Goal: Check status: Check status

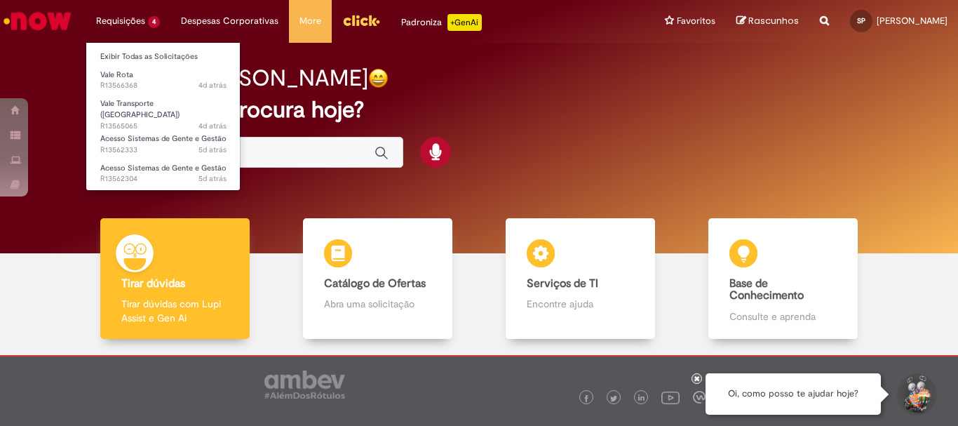
click at [137, 17] on li "Requisições 4 Exibir Todas as Solicitações Vale Rota 4d atrás 4 dias atrás R135…" at bounding box center [128, 21] width 85 height 42
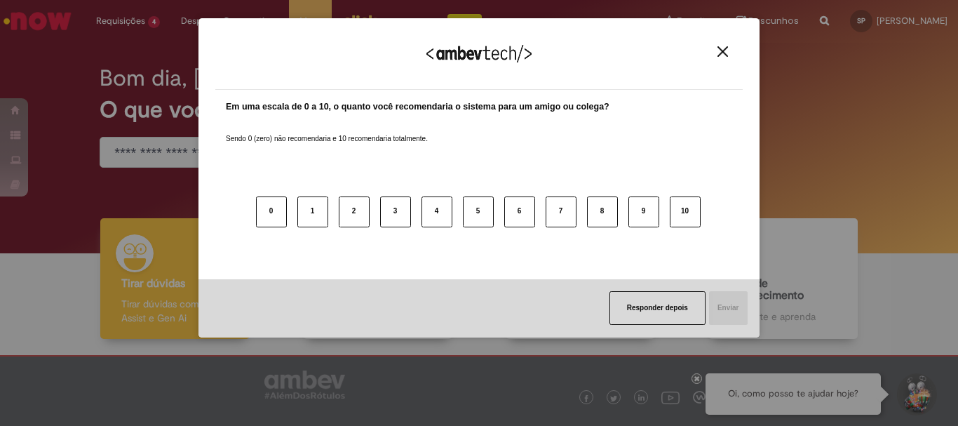
click at [723, 57] on img "Close" at bounding box center [722, 51] width 11 height 11
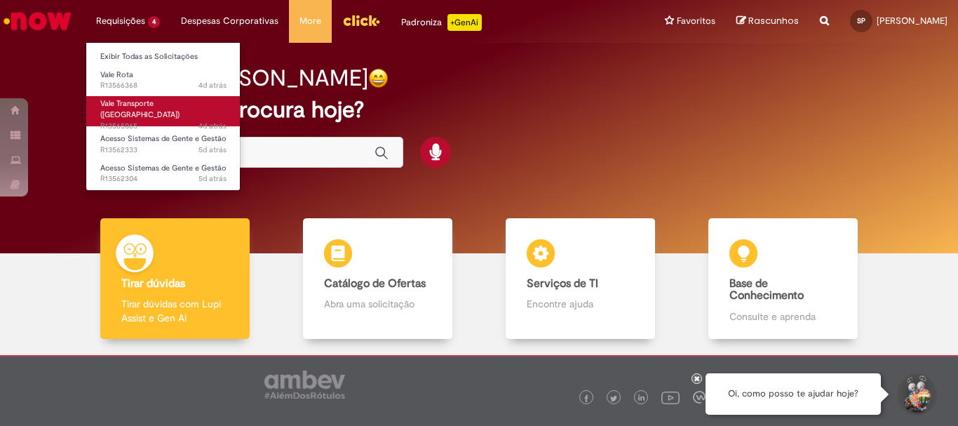
click at [136, 108] on span "Vale Transporte ([GEOGRAPHIC_DATA])" at bounding box center [139, 109] width 79 height 22
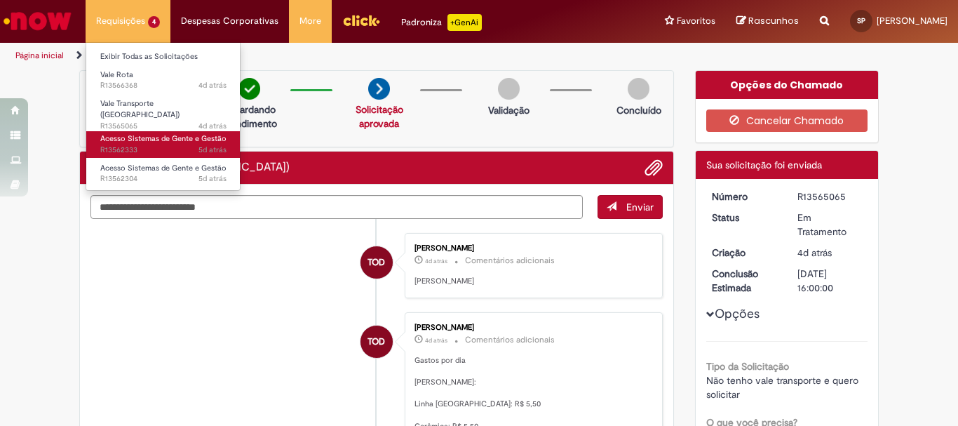
click at [130, 137] on span "Acesso Sistemas de Gente e Gestão" at bounding box center [163, 138] width 126 height 11
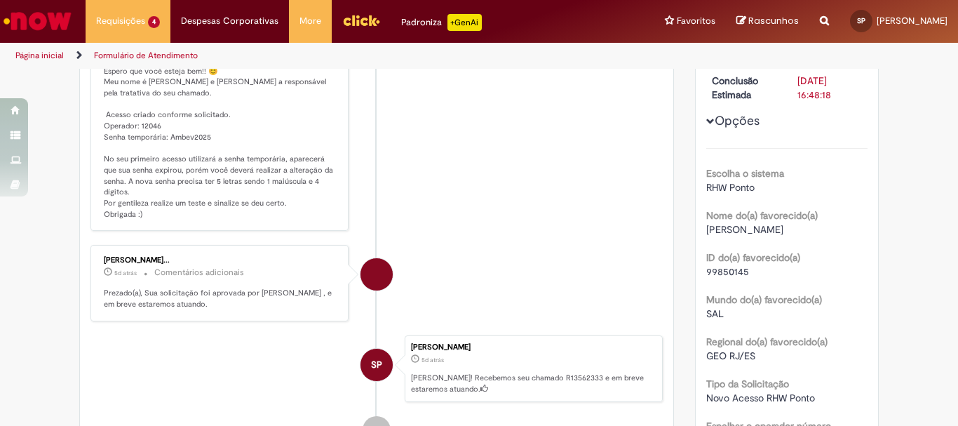
scroll to position [179, 0]
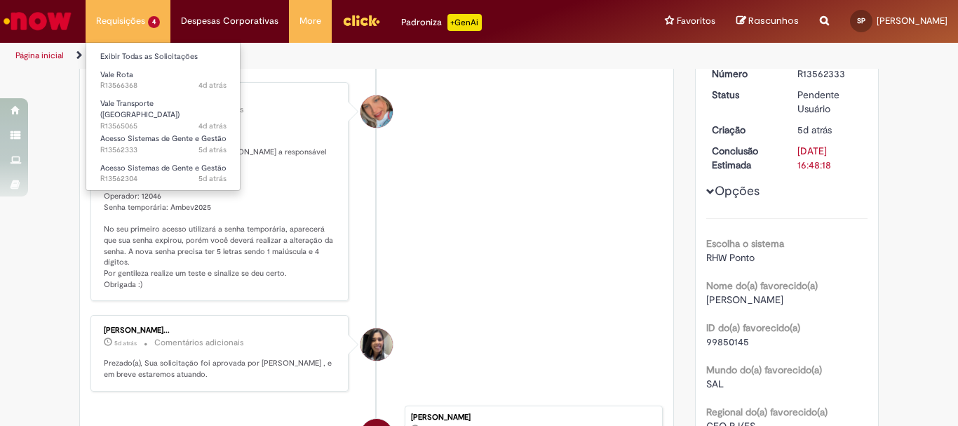
click at [138, 15] on li "Requisições 4 Exibir Todas as Solicitações Vale Rota 4d atrás 4 dias atrás R135…" at bounding box center [128, 21] width 85 height 42
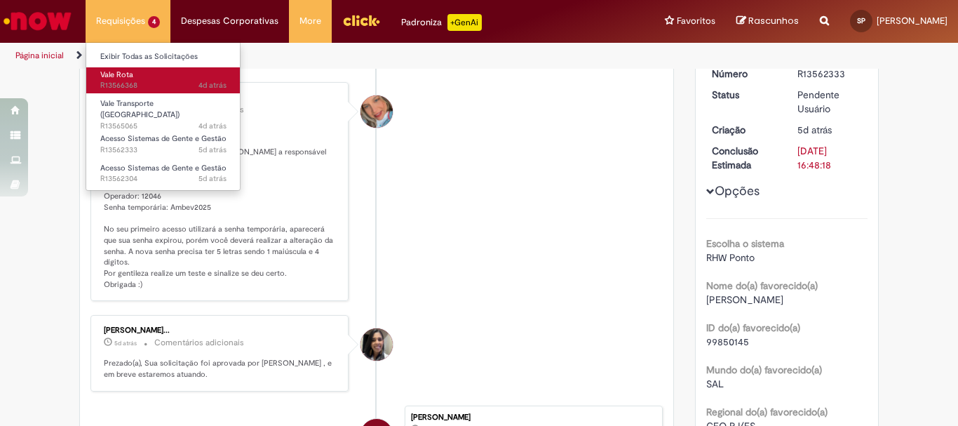
click at [153, 73] on link "Vale Rota 4d atrás 4 dias atrás R13566368" at bounding box center [163, 80] width 154 height 26
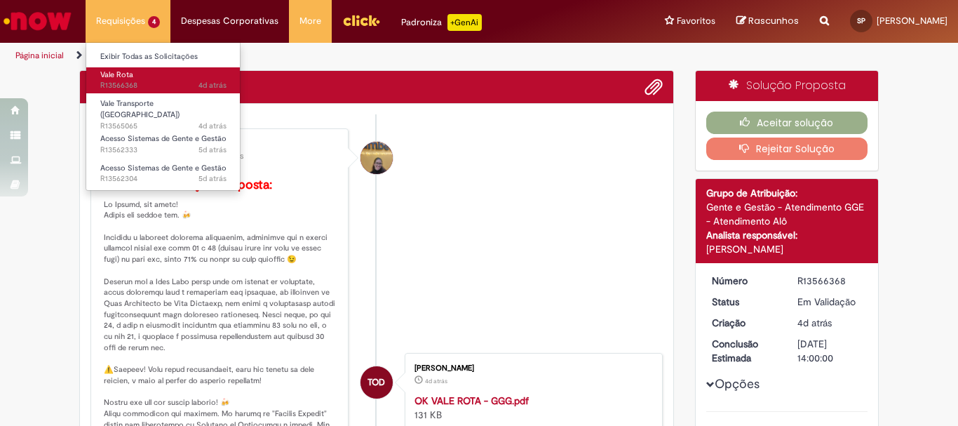
click at [153, 73] on link "Vale Rota 4d atrás 4 dias atrás R13566368" at bounding box center [163, 80] width 154 height 26
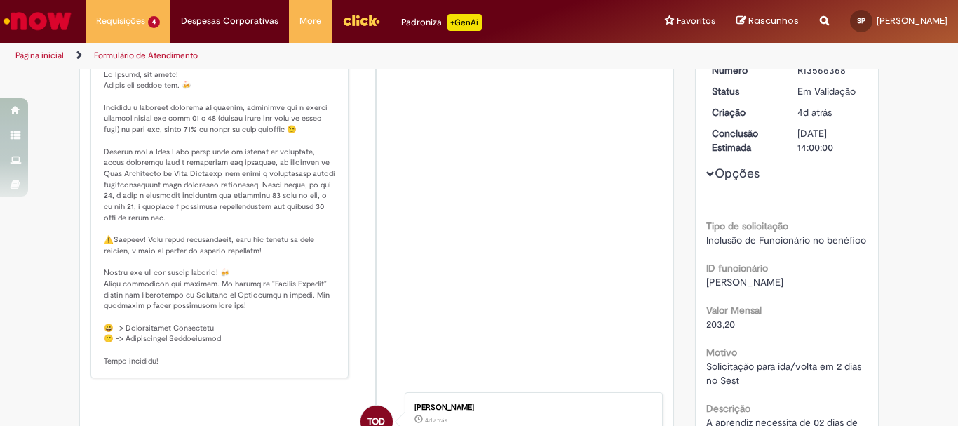
scroll to position [210, 0]
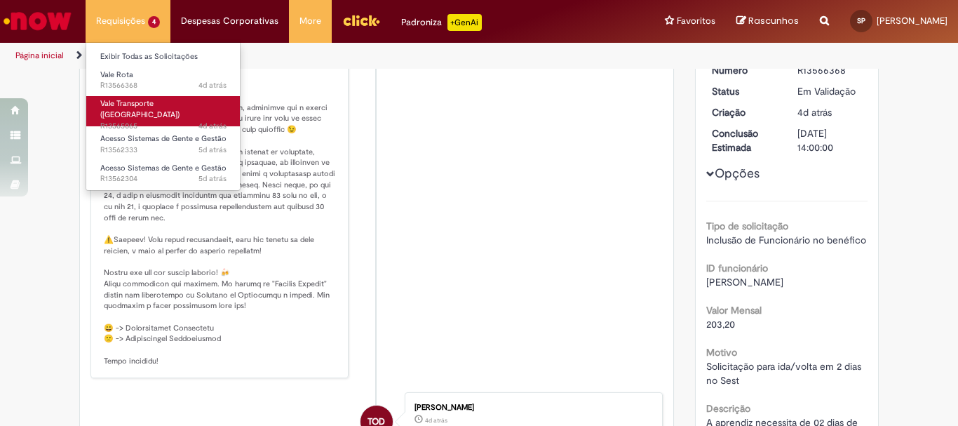
click at [130, 106] on span "Vale Transporte ([GEOGRAPHIC_DATA])" at bounding box center [139, 109] width 79 height 22
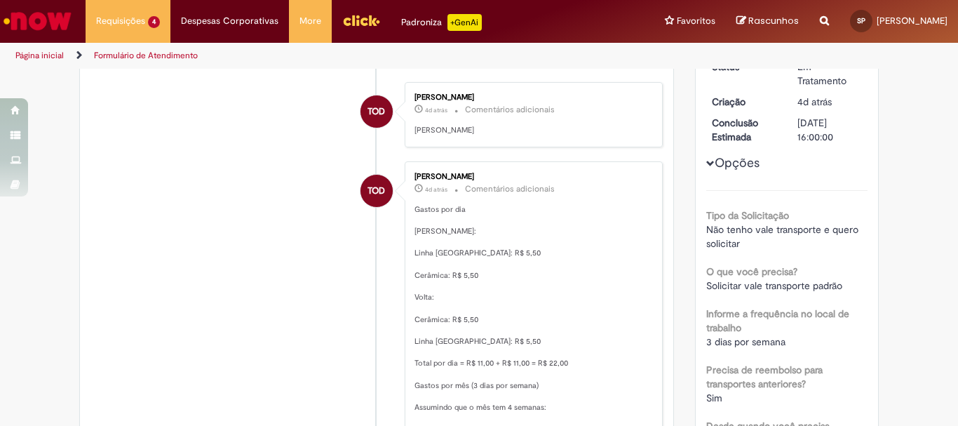
scroll to position [291, 0]
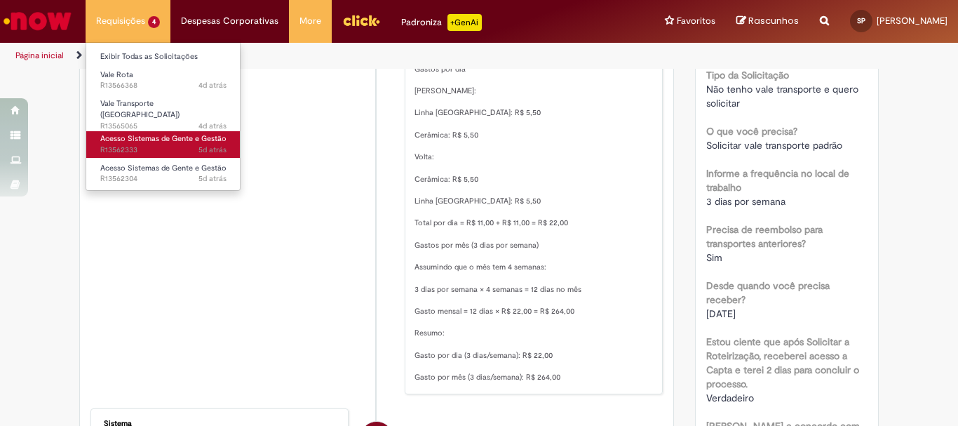
click at [164, 135] on span "Acesso Sistemas de Gente e Gestão" at bounding box center [163, 138] width 126 height 11
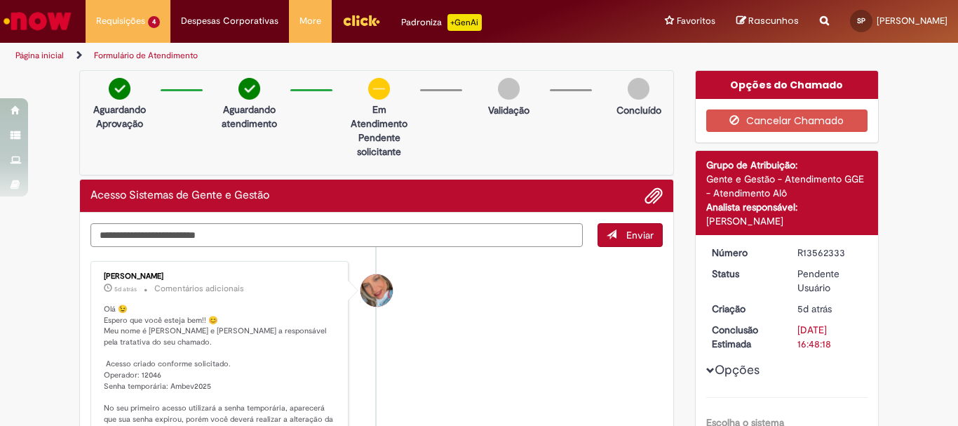
scroll to position [70, 0]
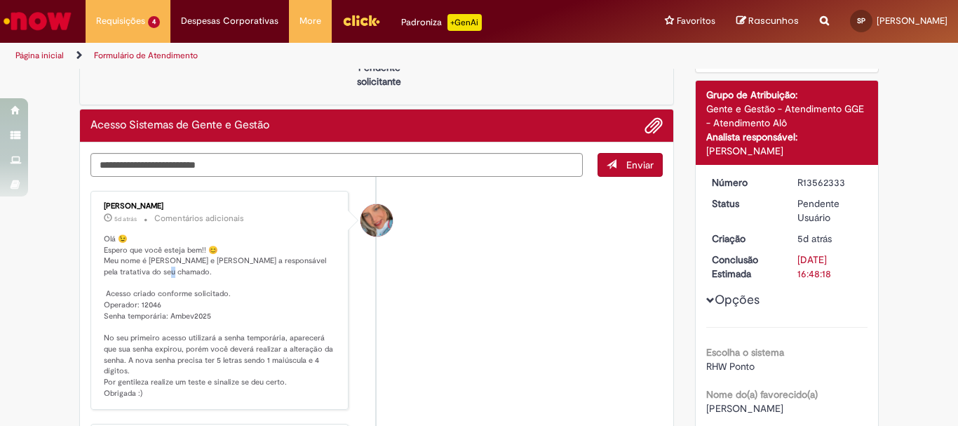
drag, startPoint x: 96, startPoint y: 299, endPoint x: 92, endPoint y: 277, distance: 22.1
click at [95, 277] on div "[PERSON_NAME] 5d atrás 5 dias atrás Comentários adicionais Olá 😉 Espero que voc…" at bounding box center [220, 300] width 250 height 211
click at [5, 245] on div "Verificar Código de Barras Aguardando Aprovação Aguardando atendimento Em Atend…" at bounding box center [479, 406] width 958 height 812
drag, startPoint x: 101, startPoint y: 291, endPoint x: 219, endPoint y: 326, distance: 122.9
click at [219, 326] on p "Olá 😉 Espero que você esteja bem!! 😊 Meu nome é [PERSON_NAME] e [PERSON_NAME] a…" at bounding box center [220, 315] width 233 height 165
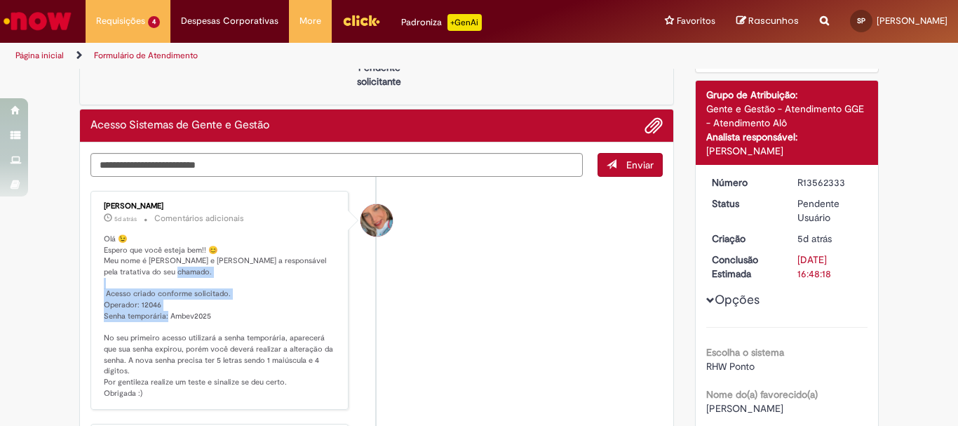
copy p "esso criado conforme solicitado. Operador: 12046 Senha temporária: Ambev2025 N"
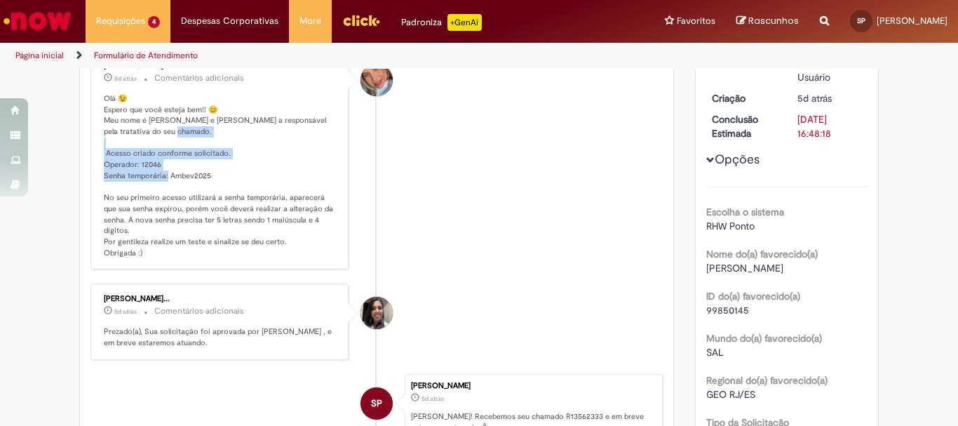
scroll to position [140, 0]
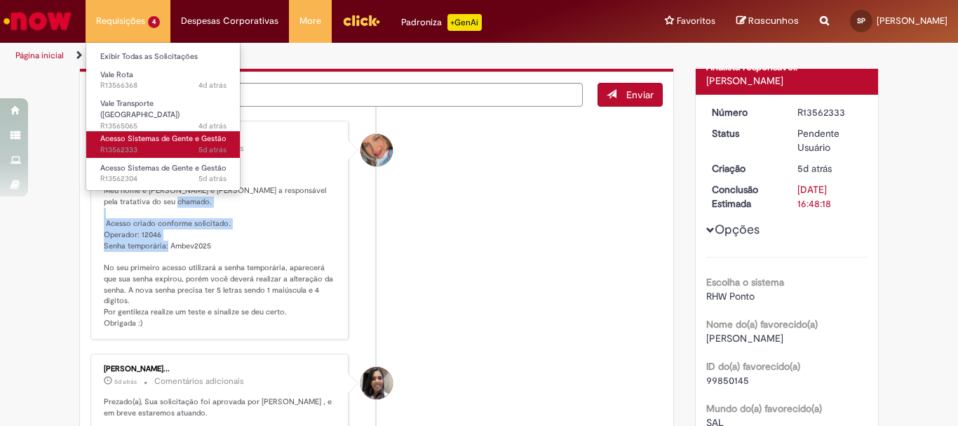
click at [137, 136] on span "Acesso Sistemas de Gente e Gestão" at bounding box center [163, 138] width 126 height 11
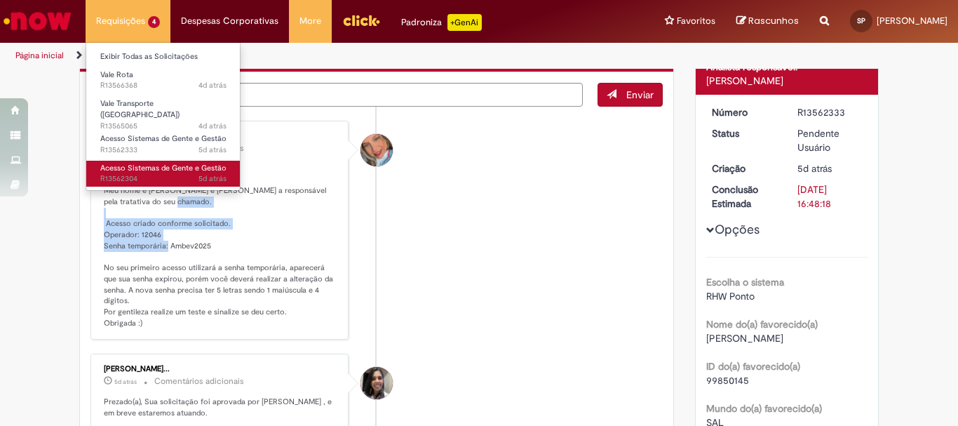
click at [134, 166] on span "Acesso Sistemas de Gente e Gestão" at bounding box center [163, 168] width 126 height 11
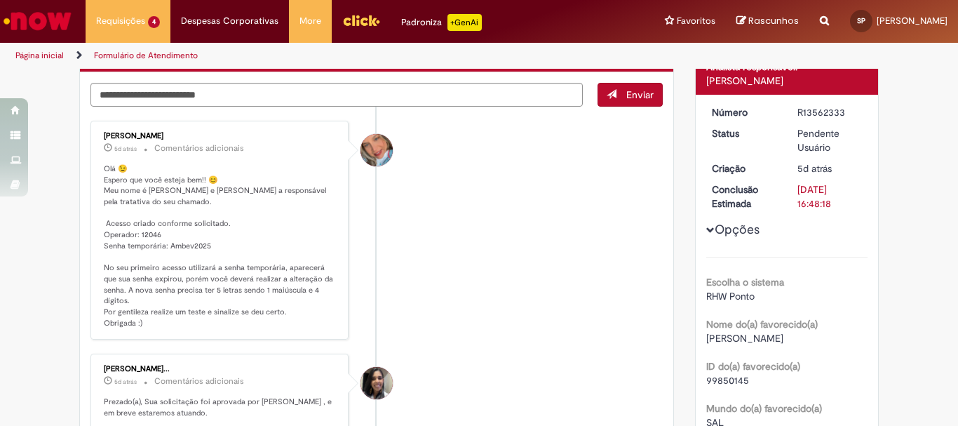
click at [465, 287] on li "[PERSON_NAME] 5d atrás 5 dias atrás Comentários adicionais Olá 😉 Espero que voc…" at bounding box center [376, 230] width 572 height 219
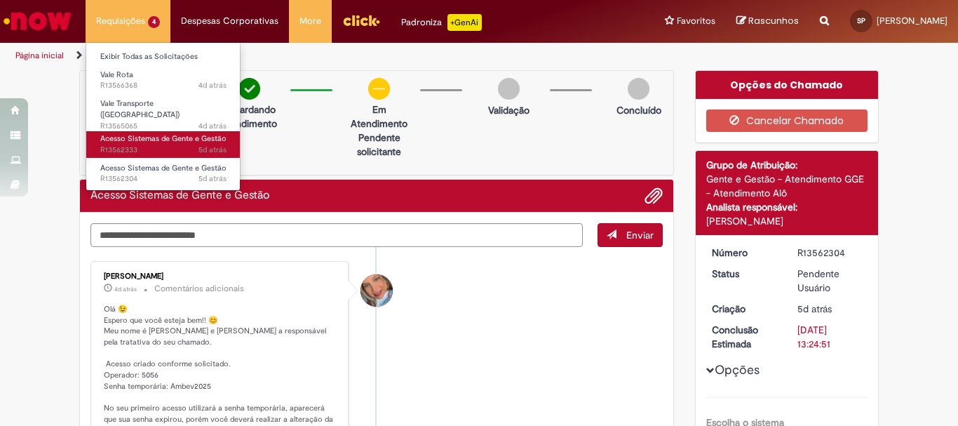
click at [149, 144] on span "5d atrás 5 dias atrás R13562333" at bounding box center [163, 149] width 126 height 11
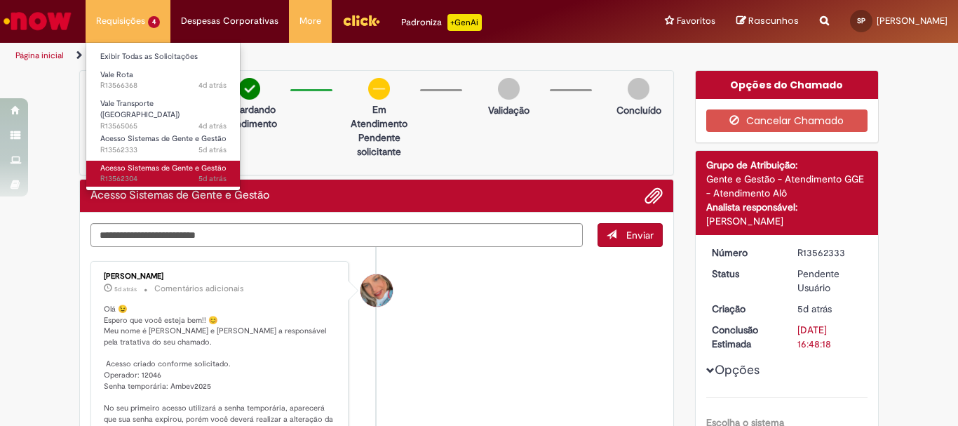
click at [109, 173] on span "5d atrás 5 dias atrás R13562304" at bounding box center [163, 178] width 126 height 11
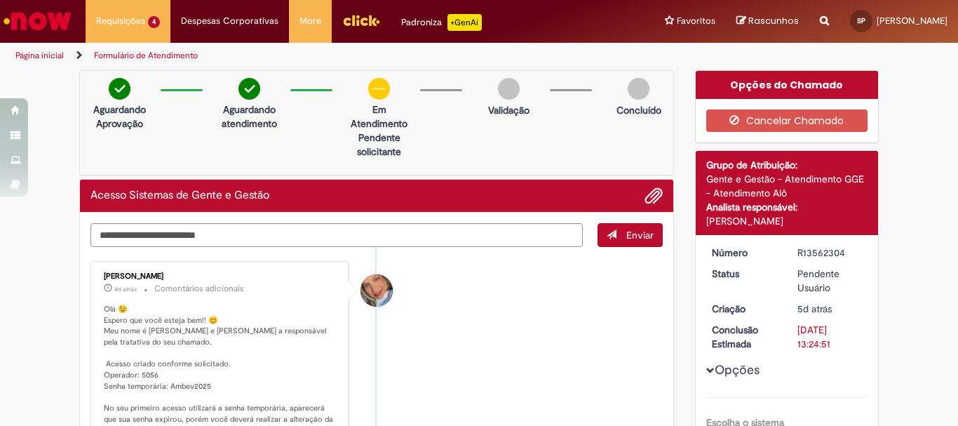
scroll to position [70, 0]
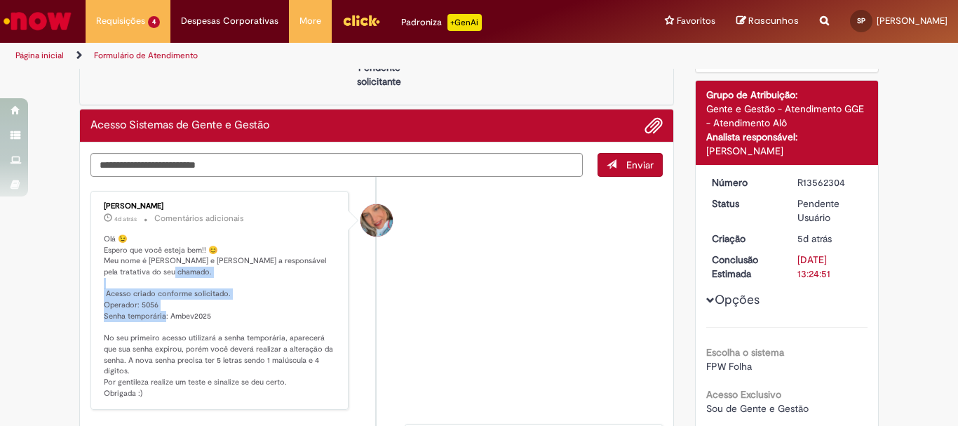
drag, startPoint x: 99, startPoint y: 289, endPoint x: 209, endPoint y: 316, distance: 113.4
click at [209, 316] on p "Olá 😉 Espero que você esteja bem!! 😊 Meu nome é [PERSON_NAME] e [PERSON_NAME] a…" at bounding box center [220, 315] width 233 height 165
copy p "cesso criado conforme solicitado. Operador: 5056 Senha temporária: Ambev2025"
click at [104, 279] on p "Olá 😉 Espero que você esteja bem!! 😊 Meu nome é [PERSON_NAME] e [PERSON_NAME] a…" at bounding box center [220, 315] width 233 height 165
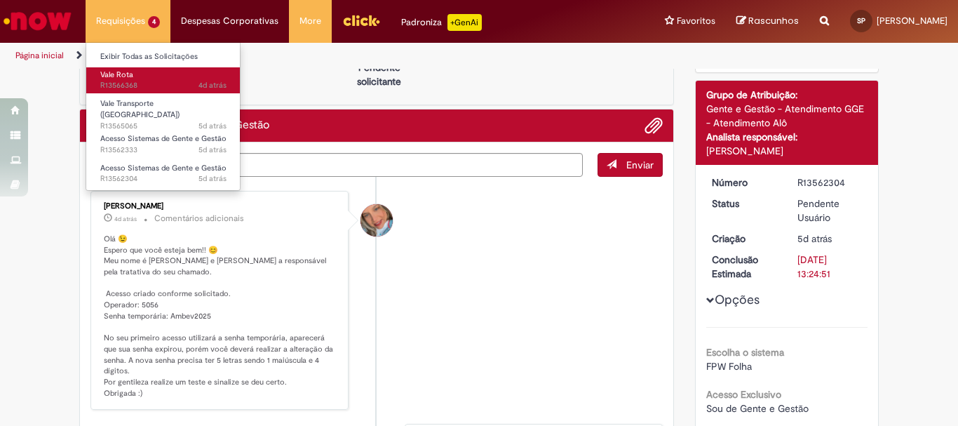
click at [145, 76] on link "Vale Rota 4d atrás 4 dias atrás R13566368" at bounding box center [163, 80] width 154 height 26
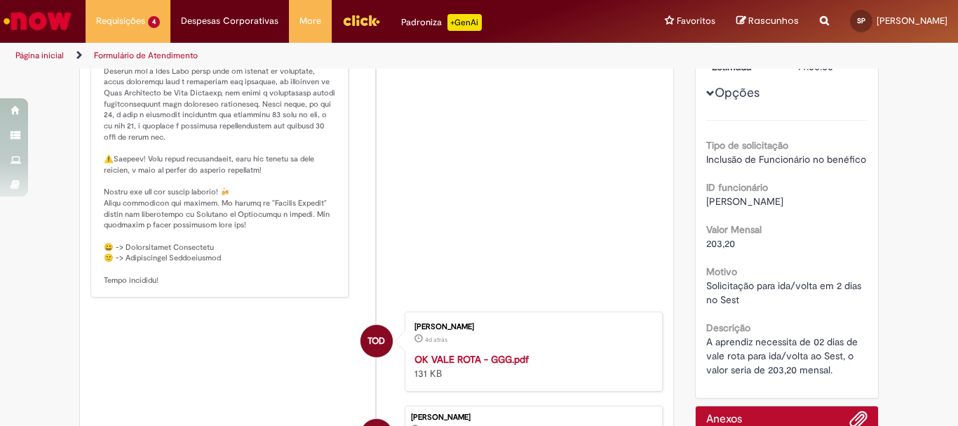
scroll to position [81, 0]
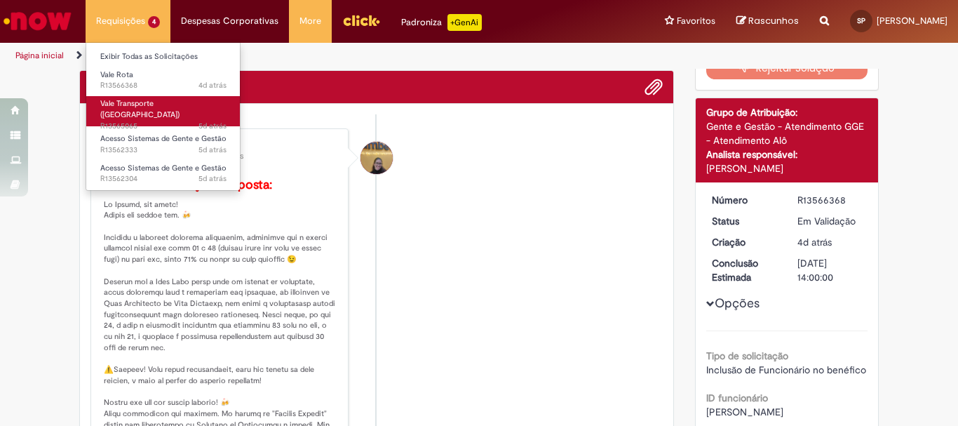
click at [132, 101] on span "Vale Transporte ([GEOGRAPHIC_DATA])" at bounding box center [139, 109] width 79 height 22
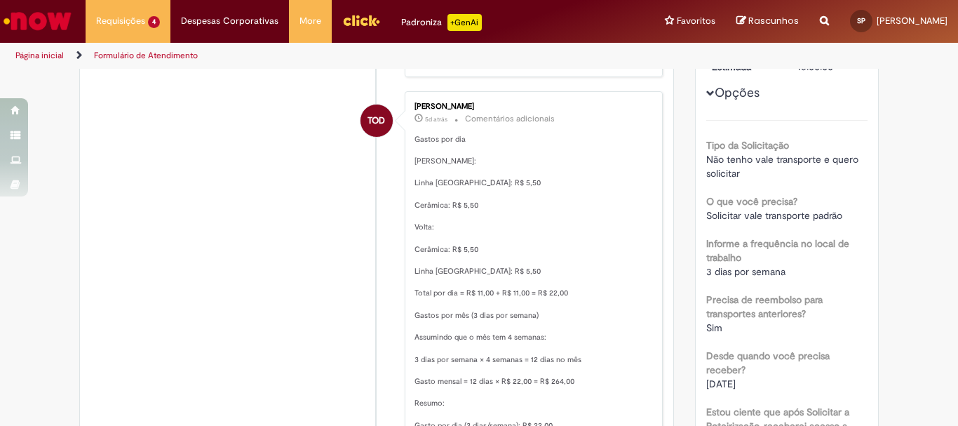
scroll to position [291, 0]
